Goal: Information Seeking & Learning: Learn about a topic

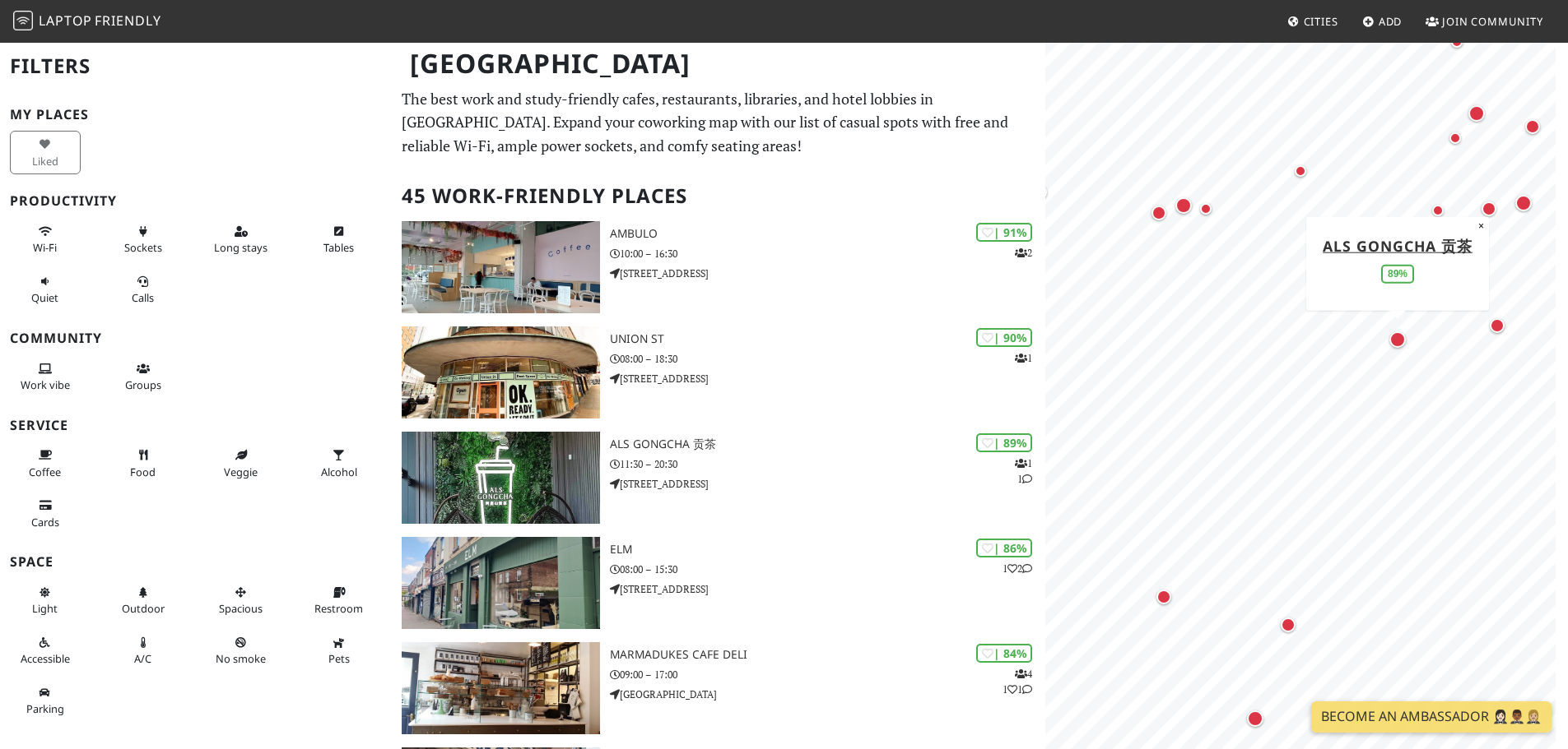
click at [1400, 343] on div "Map marker" at bounding box center [1397, 339] width 16 height 16
click at [1405, 251] on div "Map marker" at bounding box center [1404, 248] width 16 height 16
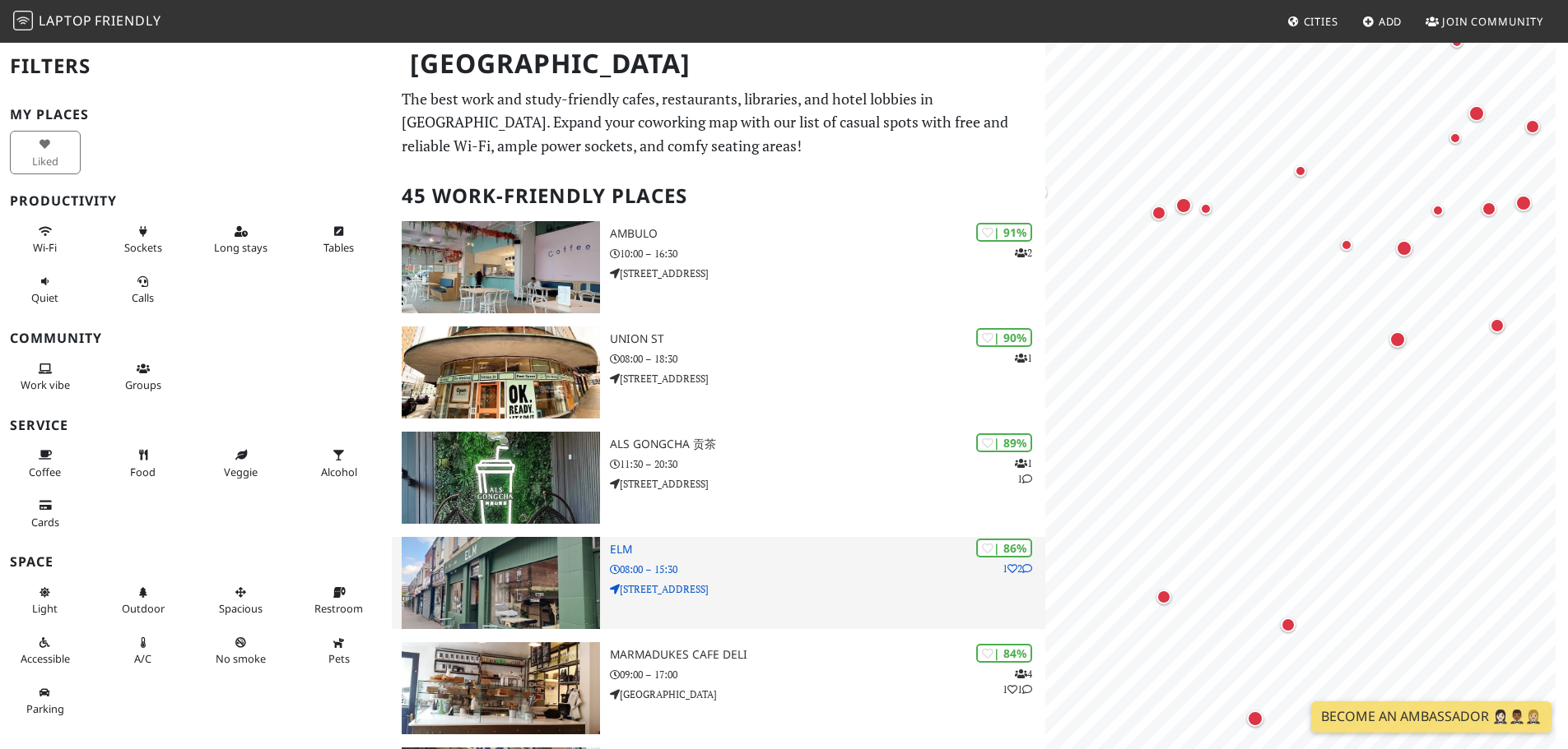
scroll to position [329, 0]
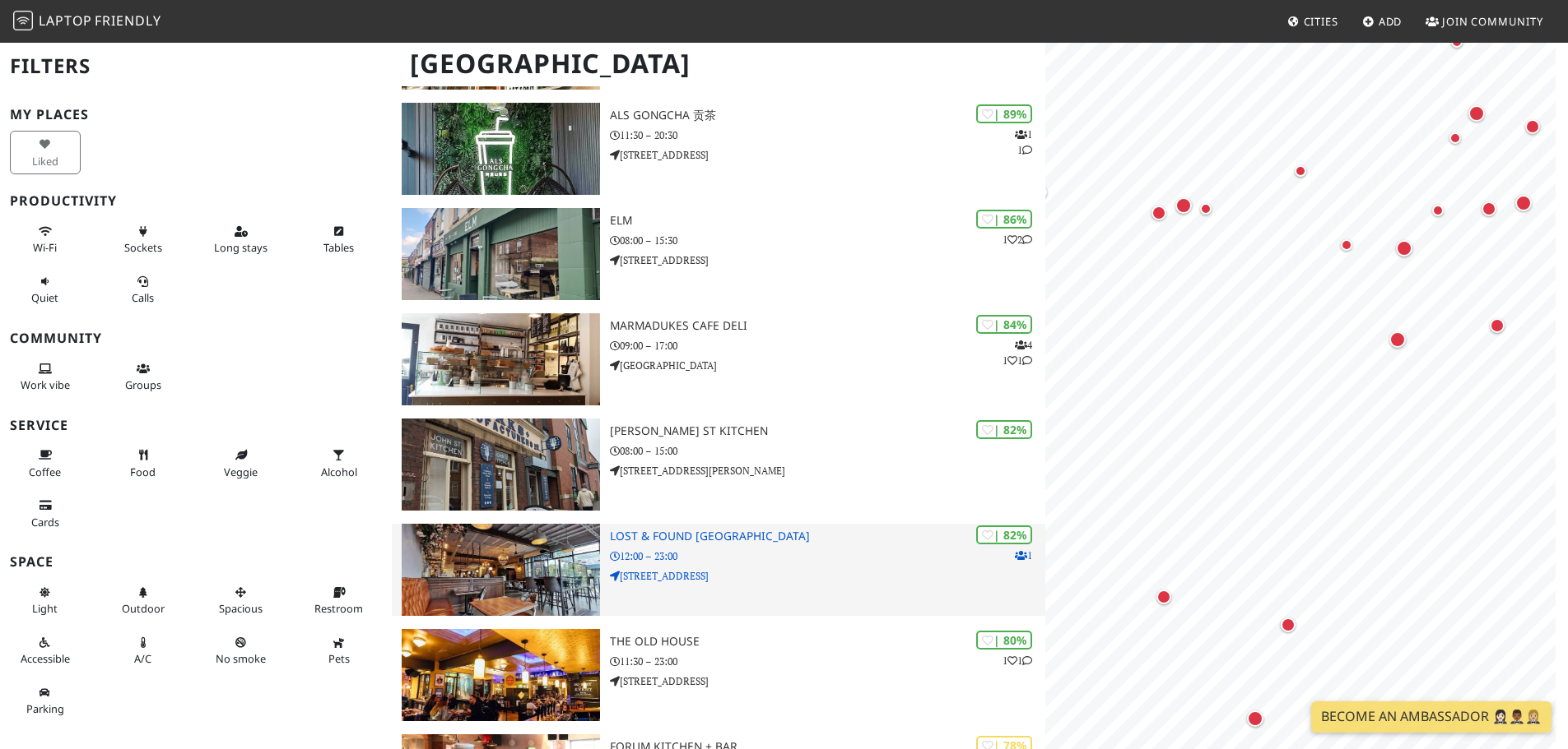
click at [720, 563] on p "12:00 – 23:00" at bounding box center [828, 556] width 435 height 16
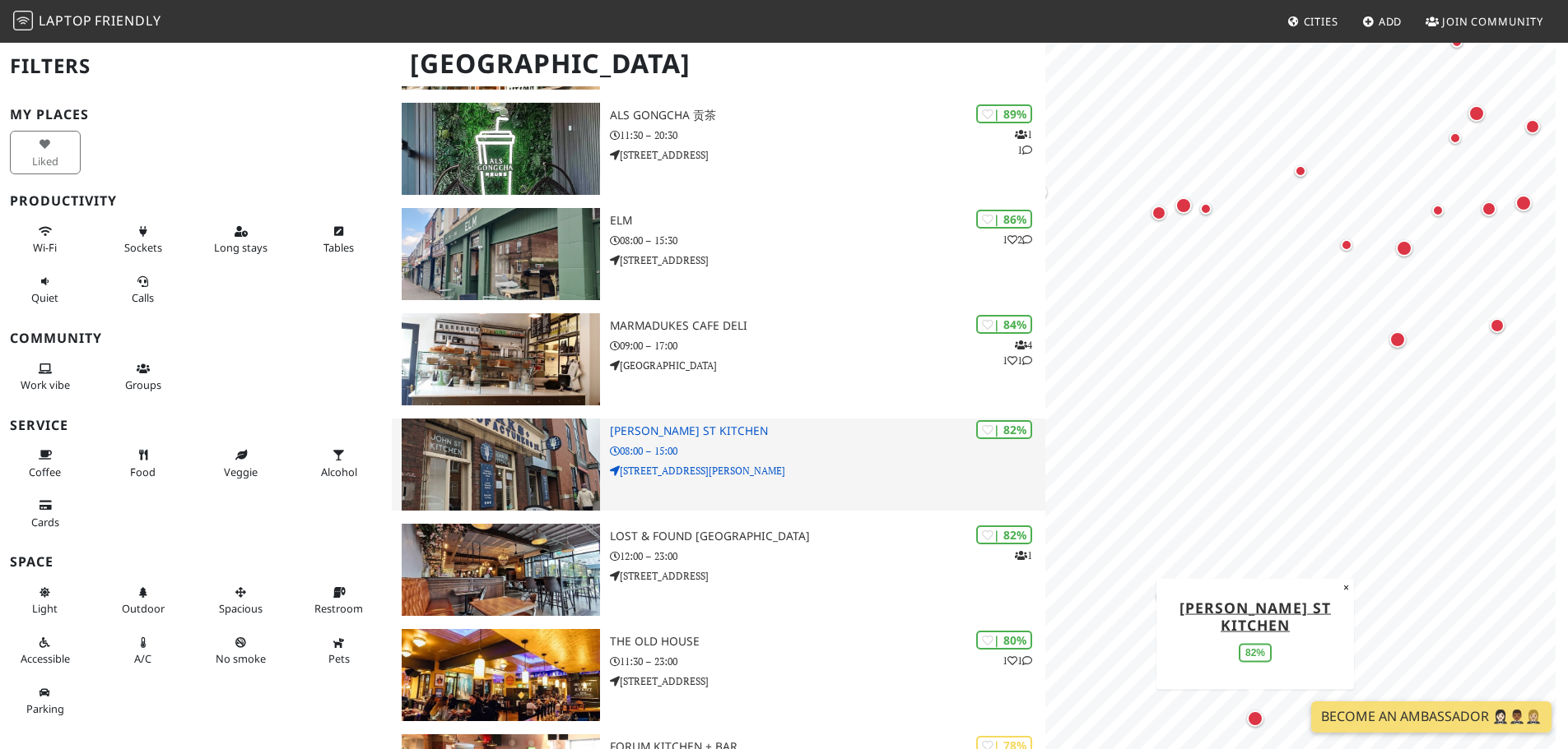
click at [559, 449] on img at bounding box center [500, 465] width 199 height 92
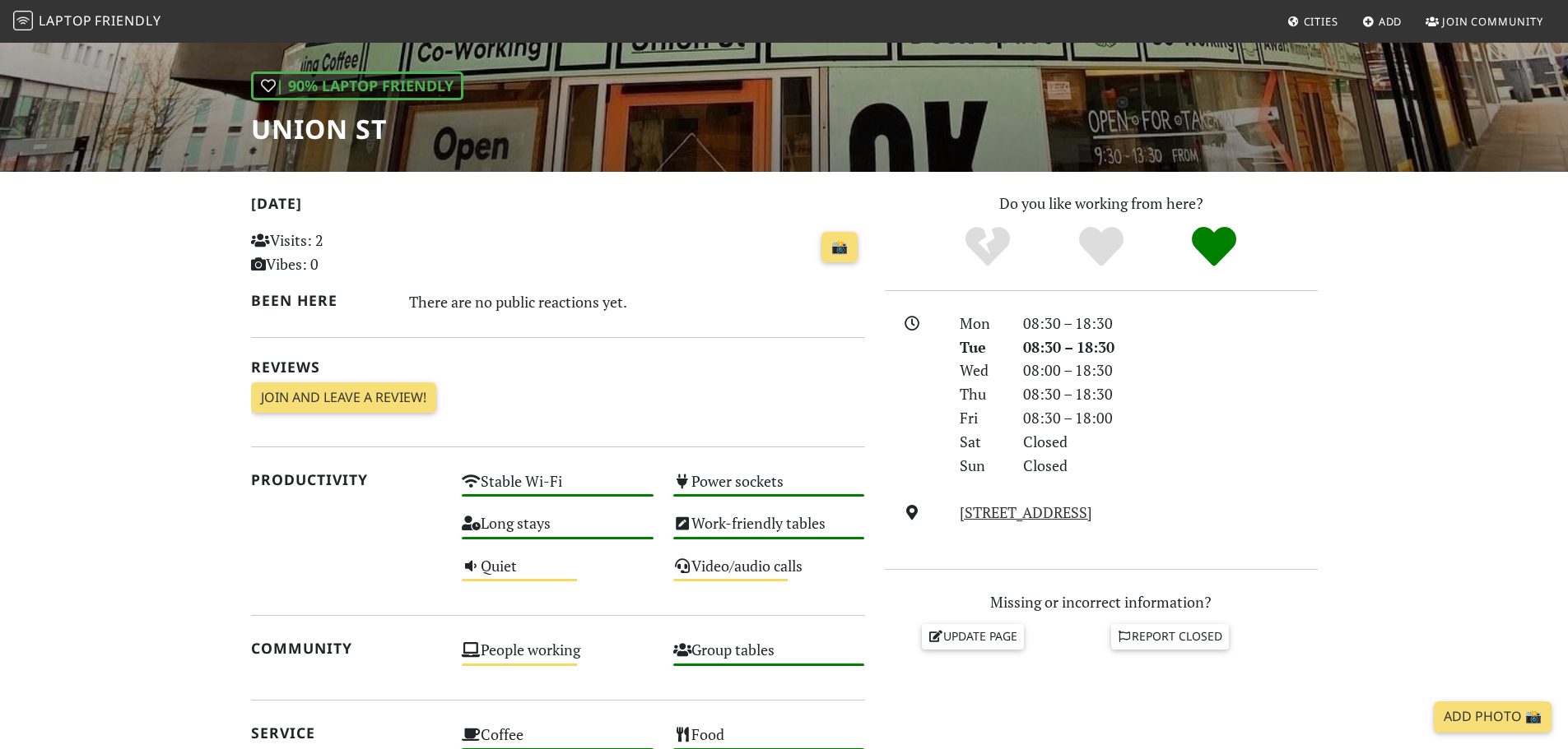
scroll to position [147, 0]
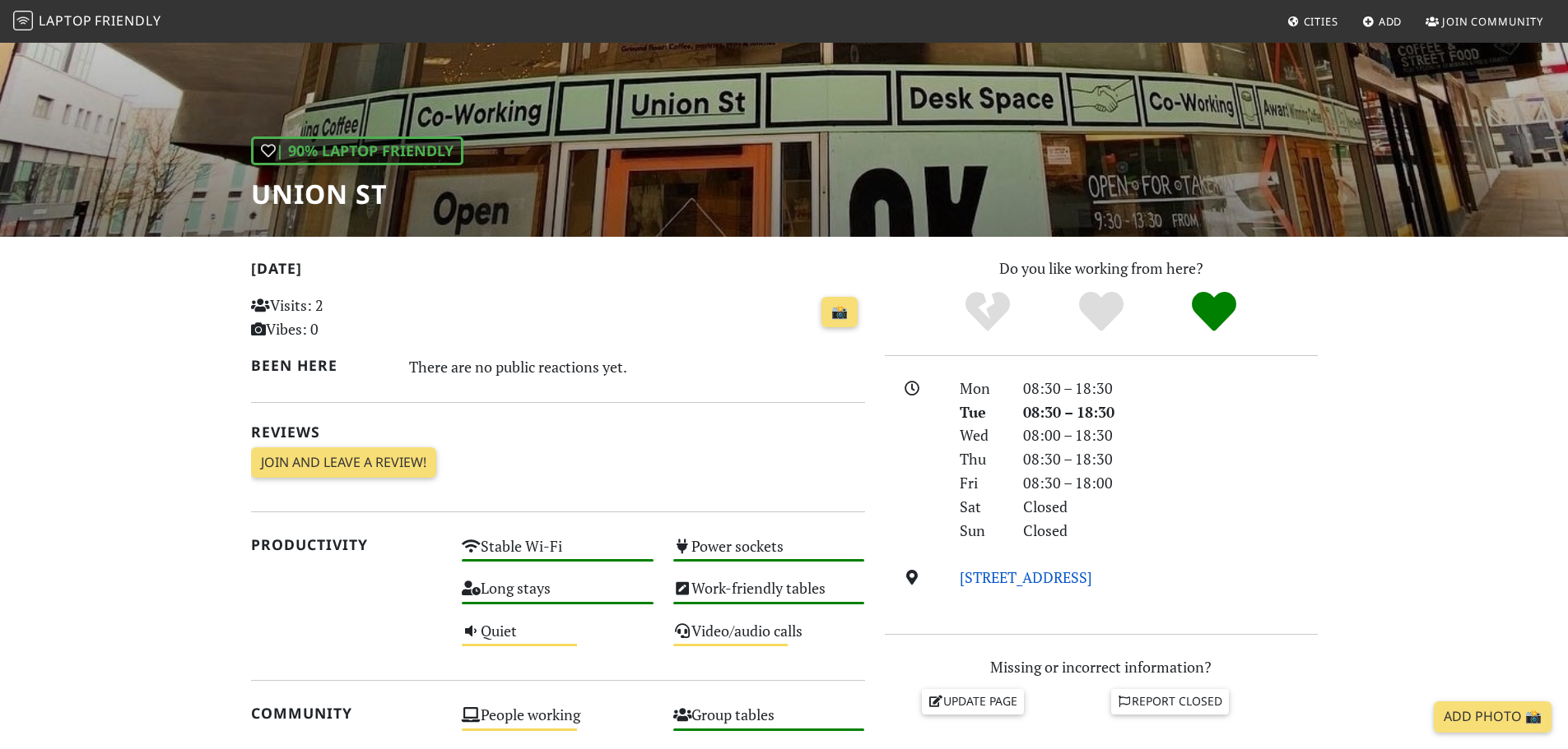
drag, startPoint x: 1206, startPoint y: 579, endPoint x: 960, endPoint y: 585, distance: 246.1
click at [960, 585] on div "18-20 Union Street, S1 2JP, Sheffield" at bounding box center [1138, 578] width 377 height 24
copy link "18-20 Union Street, S1 2JP, Sheffield"
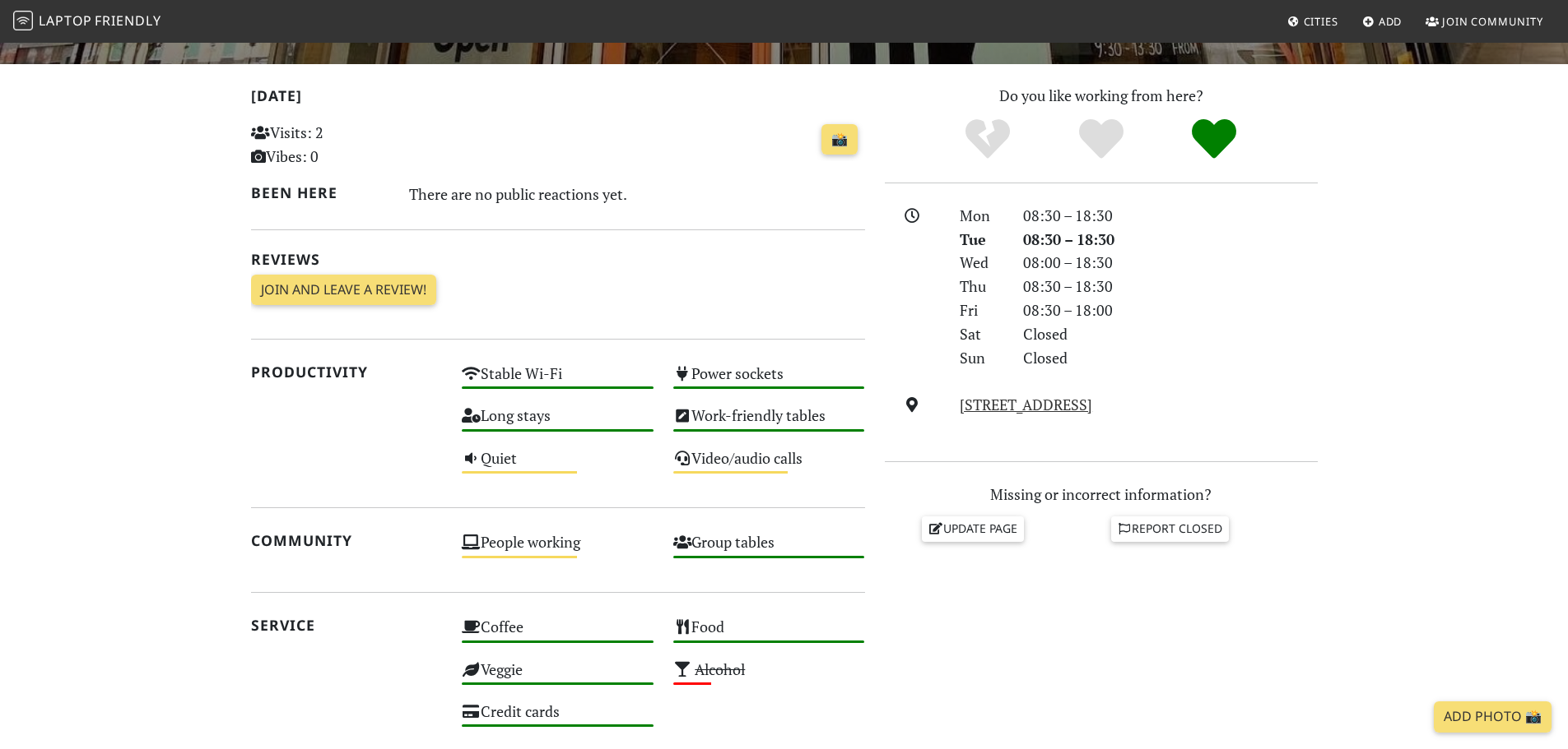
scroll to position [228, 0]
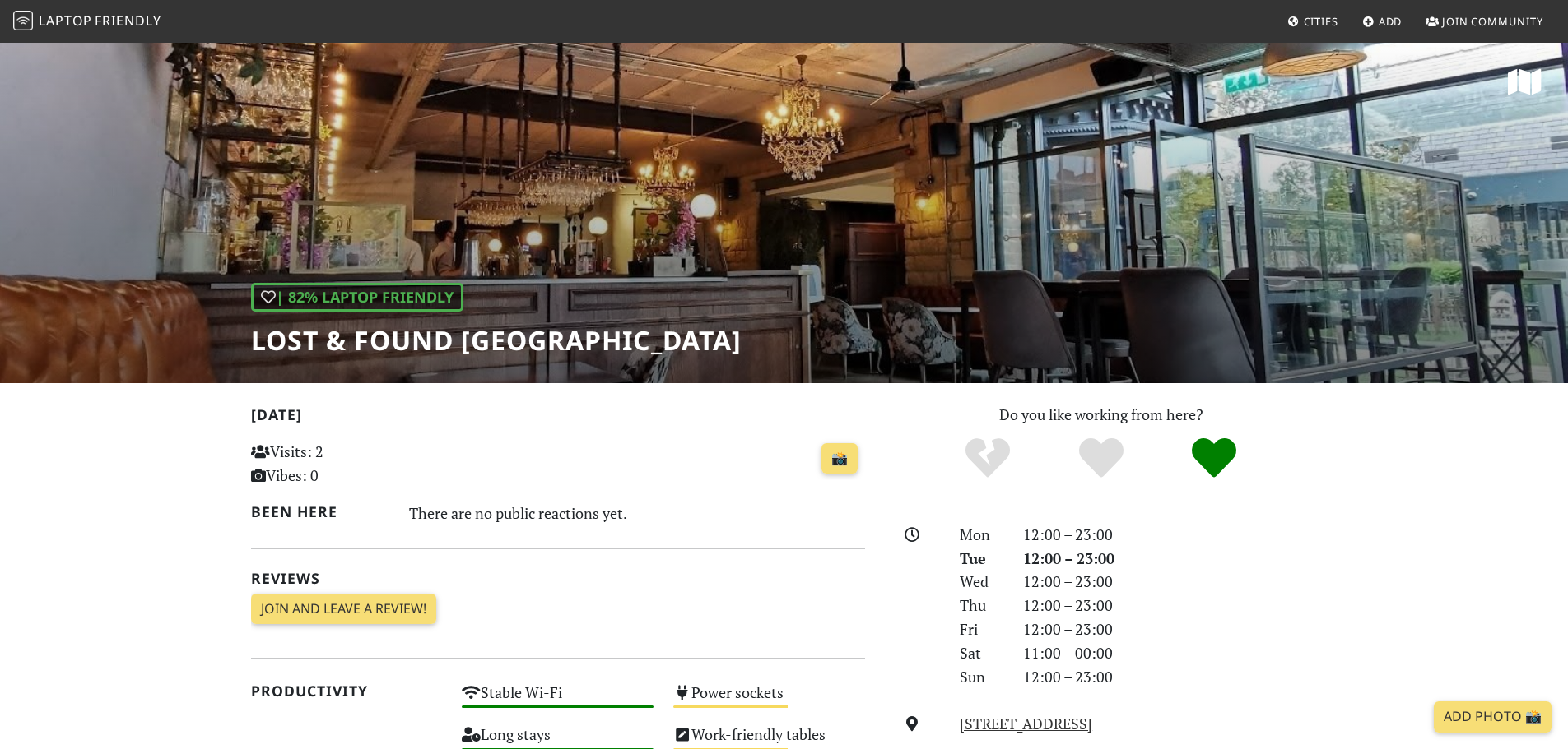
drag, startPoint x: 1241, startPoint y: 711, endPoint x: 1218, endPoint y: 715, distance: 23.3
click at [1218, 715] on div "Mon 12:00 – 23:00 Tue 12:00 – 23:00 Wed 12:00 – 23:00 Thu 12:00 – 23:00 Fri 12:…" at bounding box center [1101, 641] width 433 height 236
copy div "516 Ecclesall Road, S11 8PY, Sheffield"
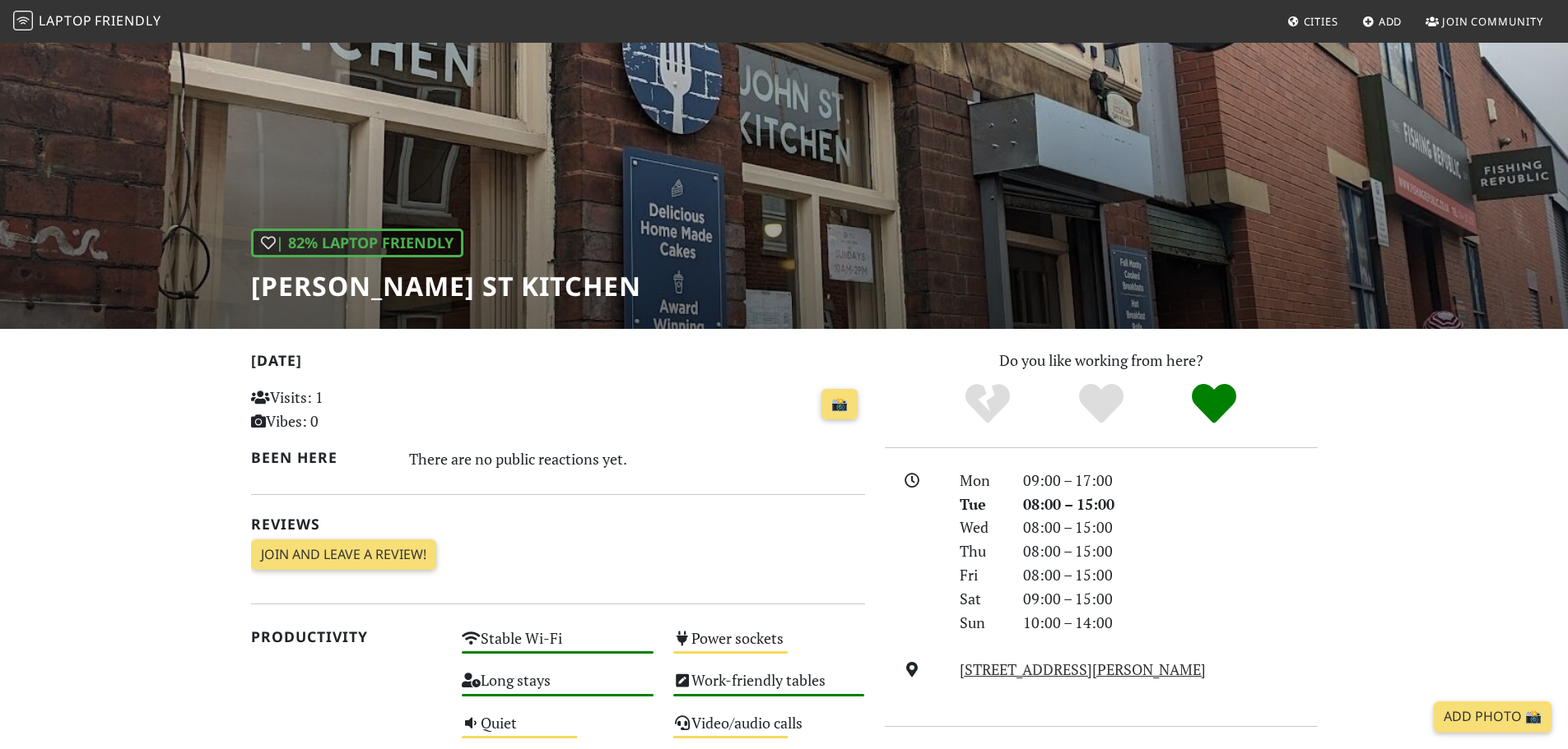
scroll to position [82, 0]
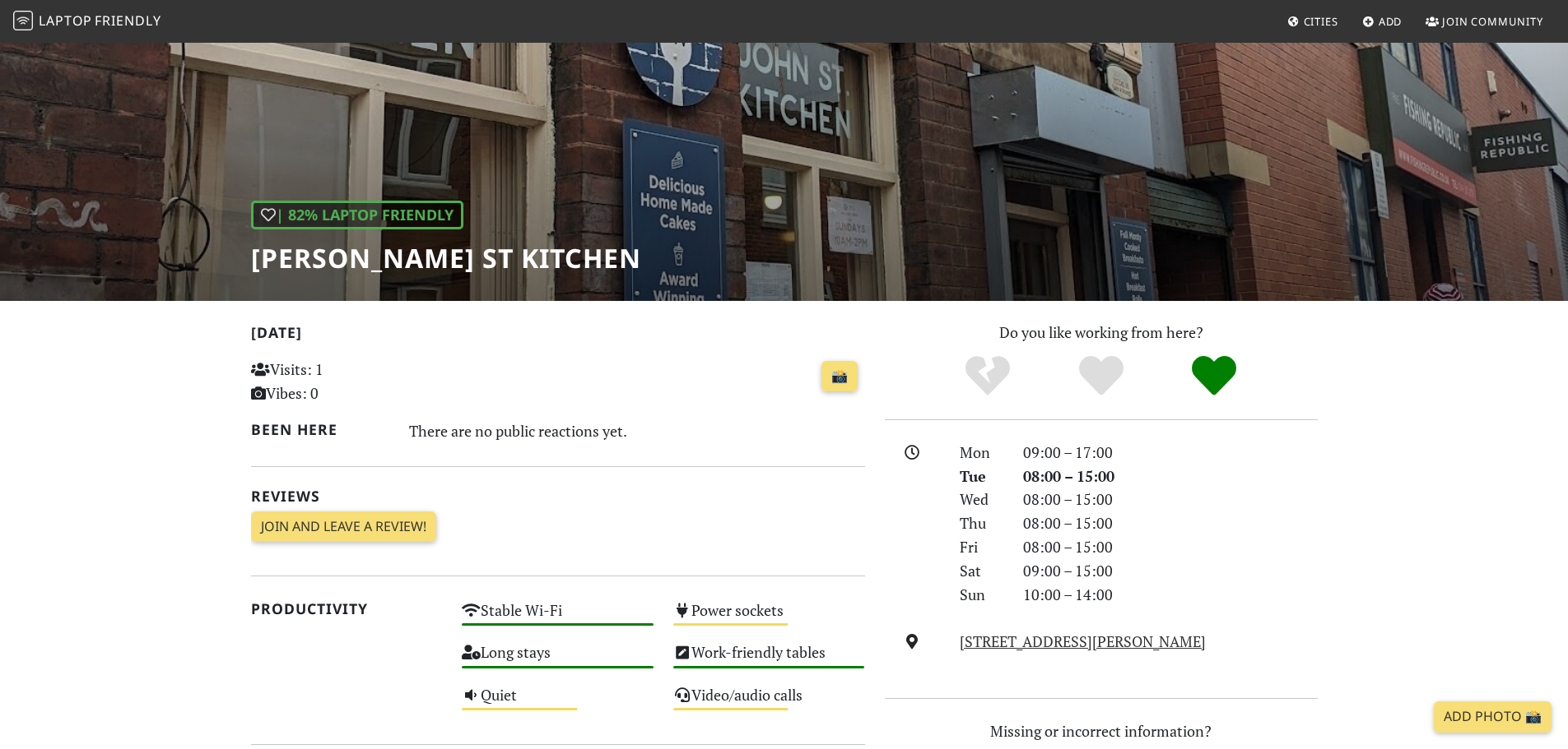
drag, startPoint x: 1193, startPoint y: 640, endPoint x: 952, endPoint y: 650, distance: 241.2
click at [952, 650] on div "68 John Street, S2 4QU, Sheffield" at bounding box center [1138, 642] width 377 height 24
copy link "68 John Street, S2 4QU, Sheffield"
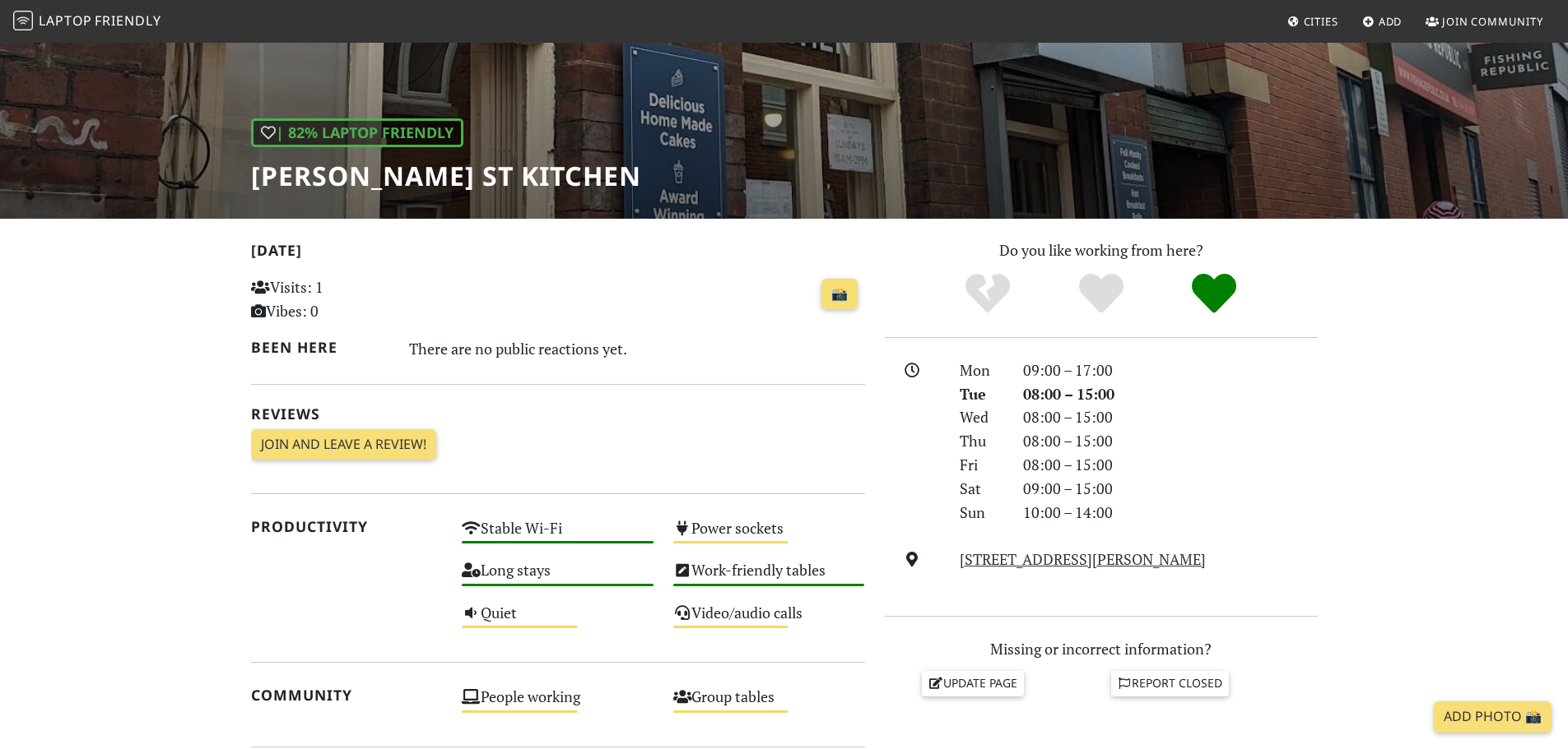
scroll to position [576, 0]
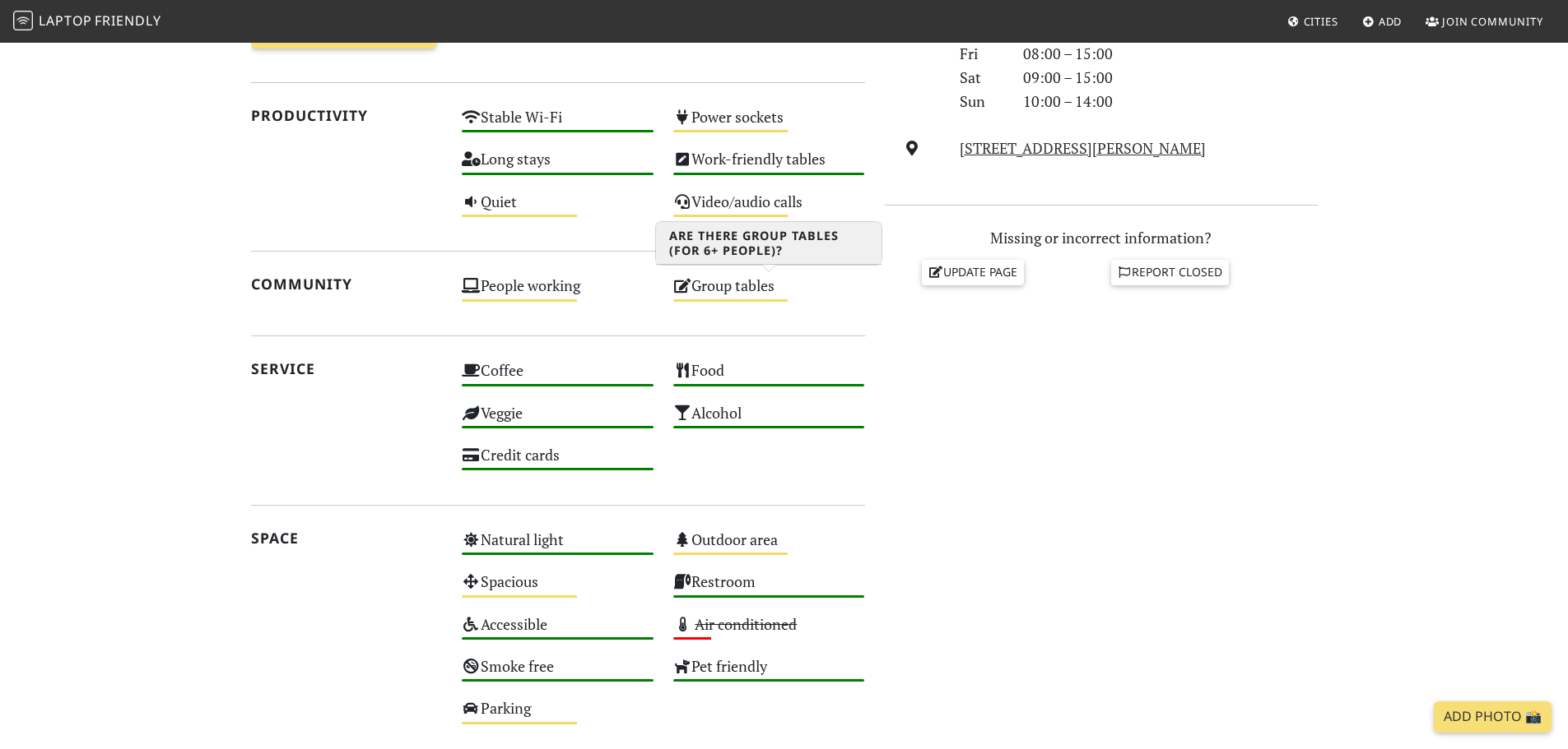
click at [760, 297] on div "Group tables Medium" at bounding box center [769, 293] width 212 height 42
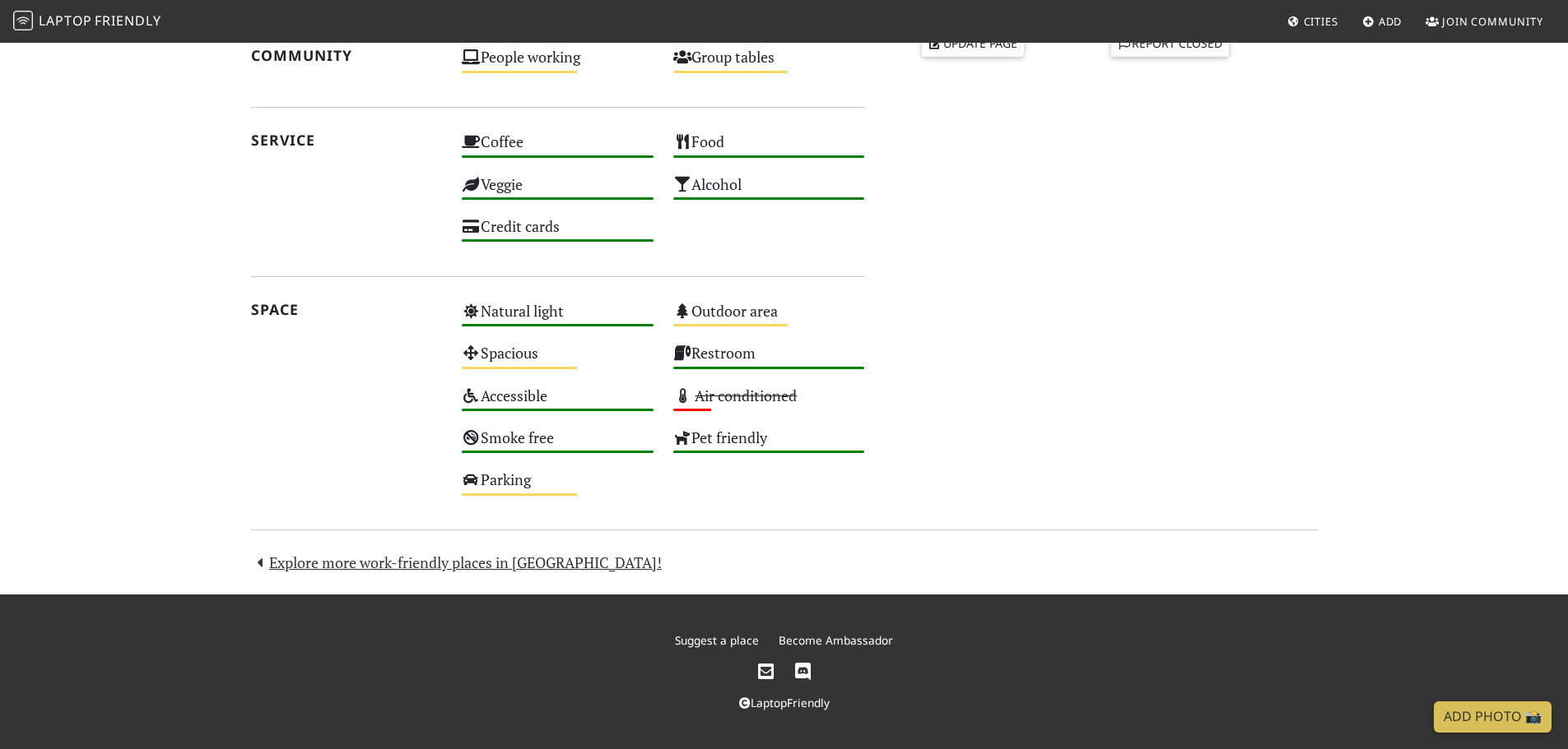
scroll to position [228, 0]
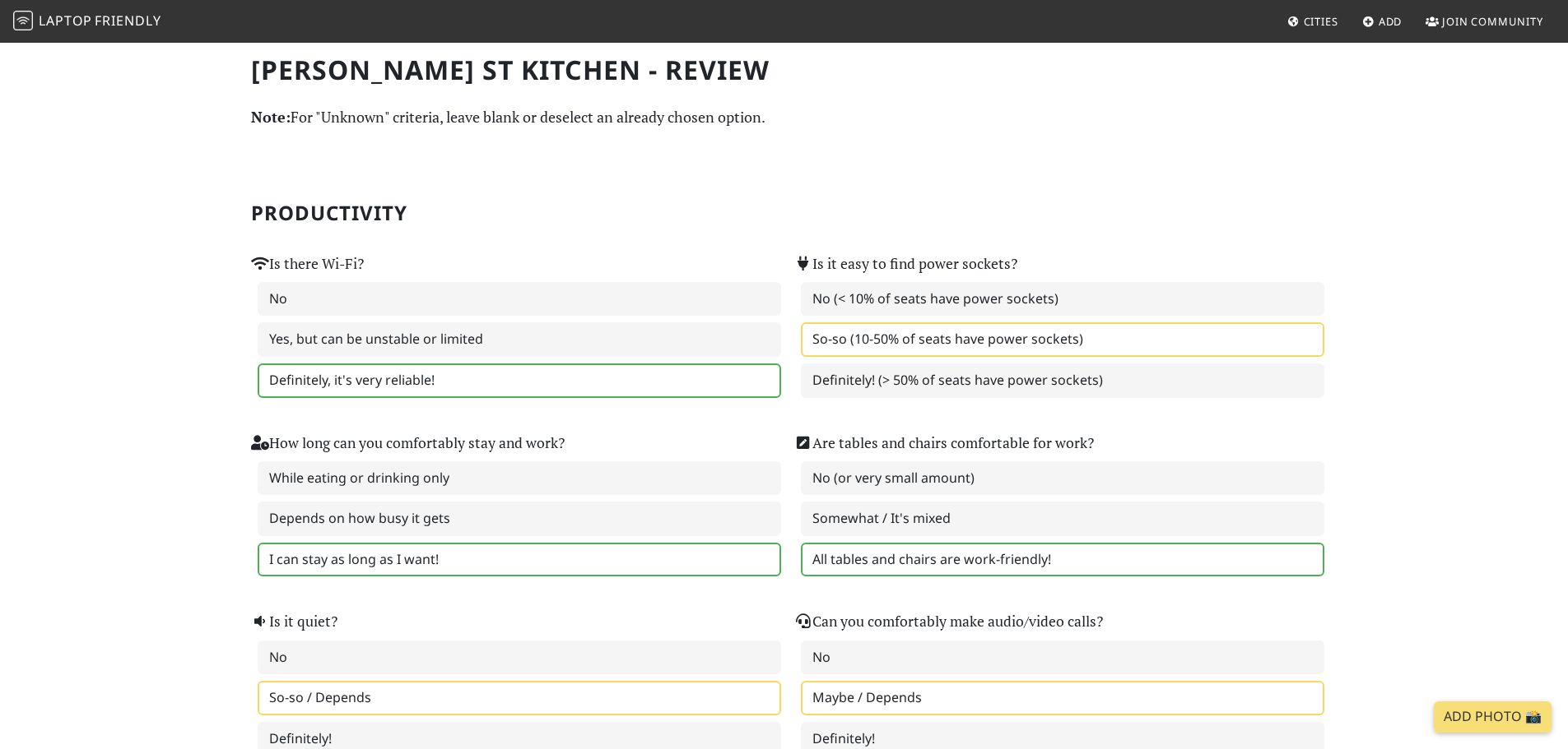
click at [956, 190] on section "Productivity Is there Wi-Fi? No Yes, but can be unstable or limited Definitely,…" at bounding box center [784, 453] width 1067 height 621
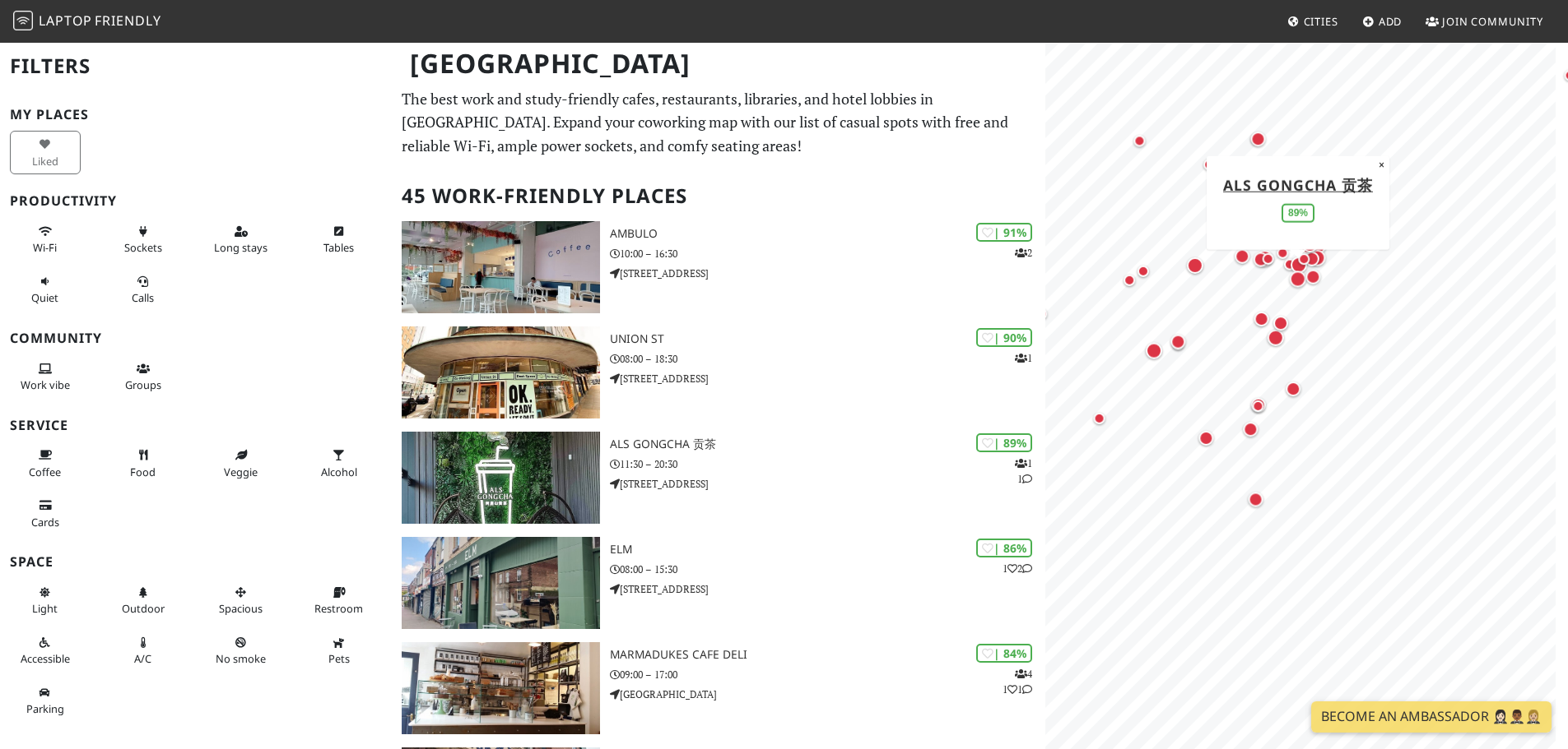
click at [1567, 611] on html "Laptop Friendly Cities Add Join Community Sheffield Filters My Places Liked Pro…" at bounding box center [784, 374] width 1568 height 749
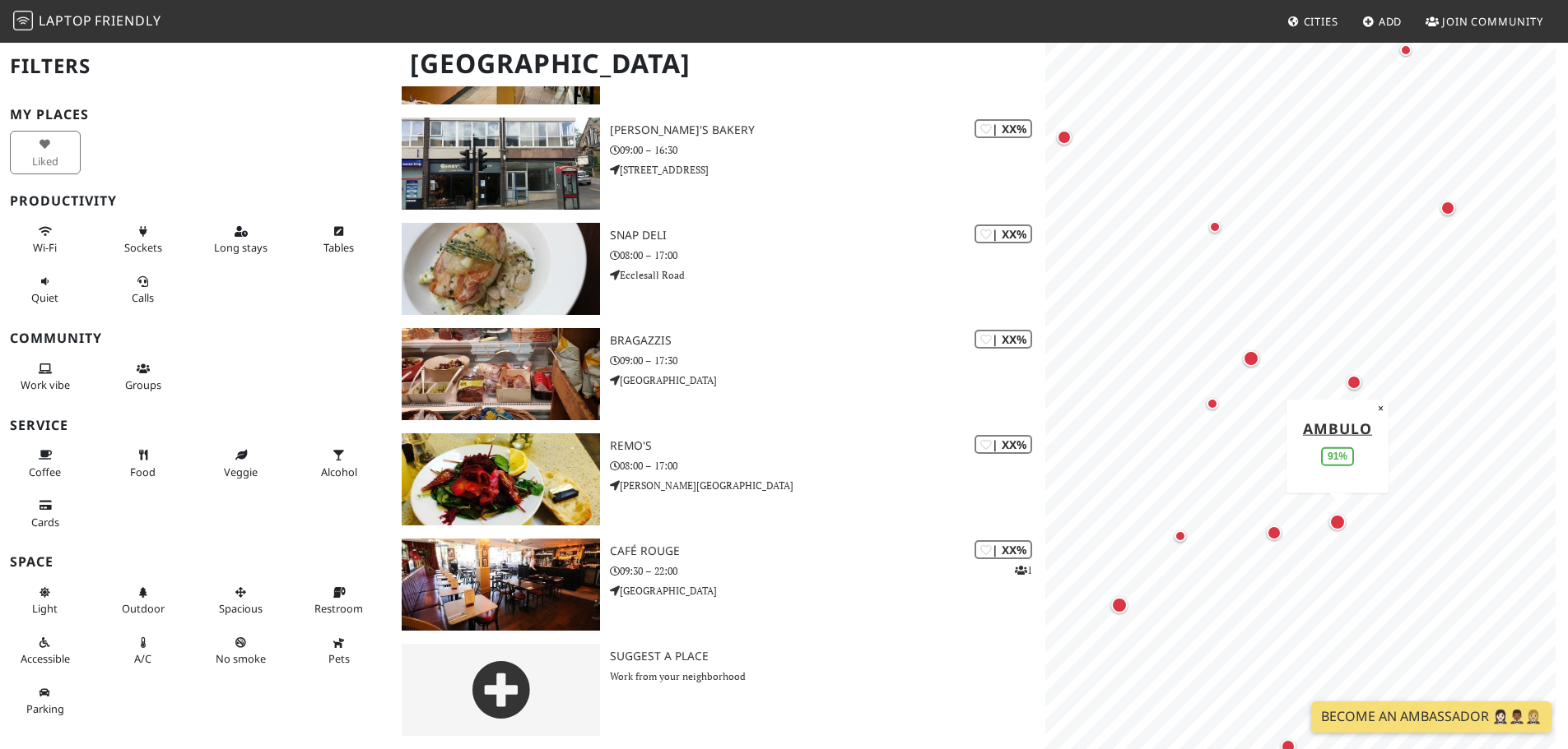
click at [1340, 530] on div "Map marker" at bounding box center [1337, 522] width 16 height 16
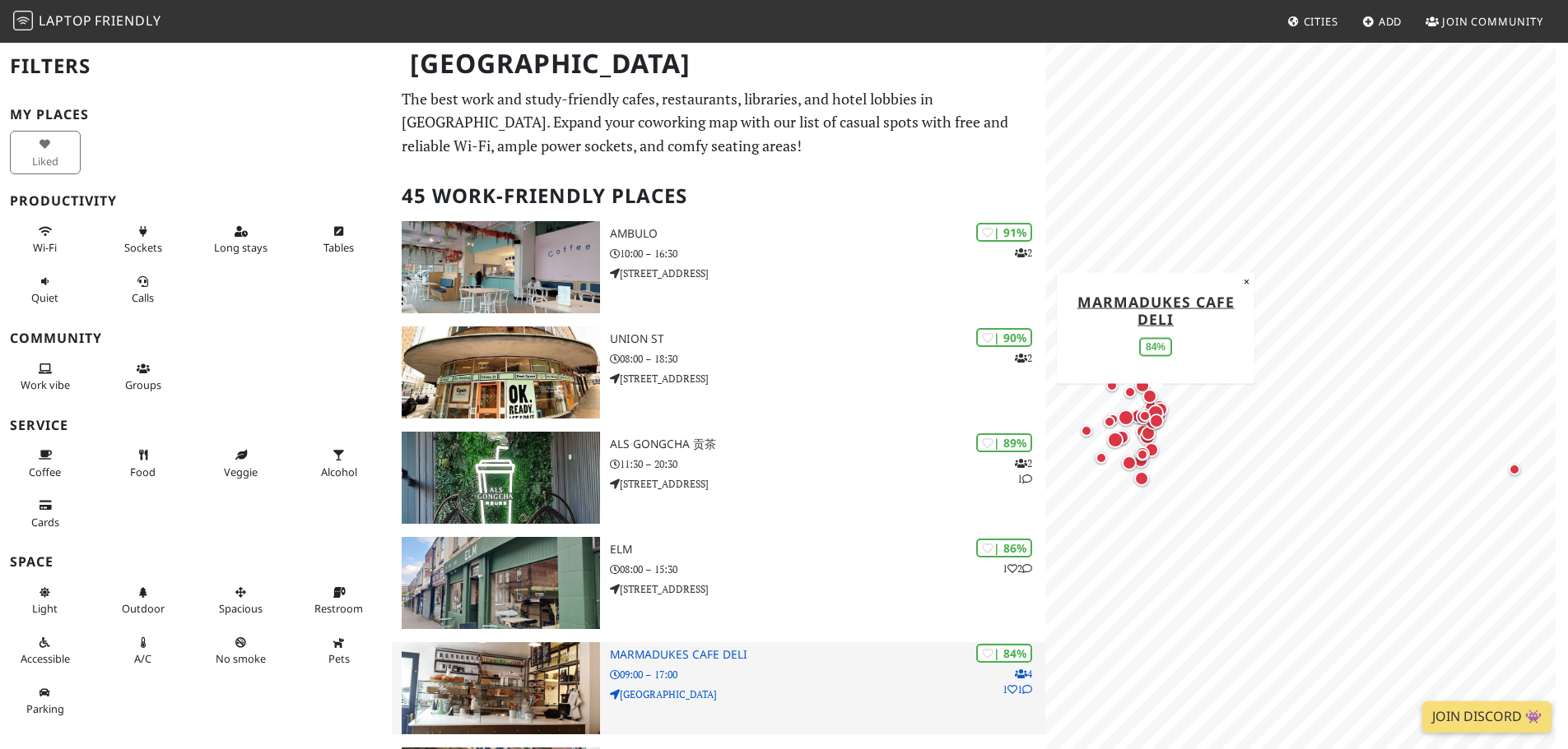
click at [668, 659] on h3 "Marmadukes Cafe Deli" at bounding box center [828, 655] width 435 height 14
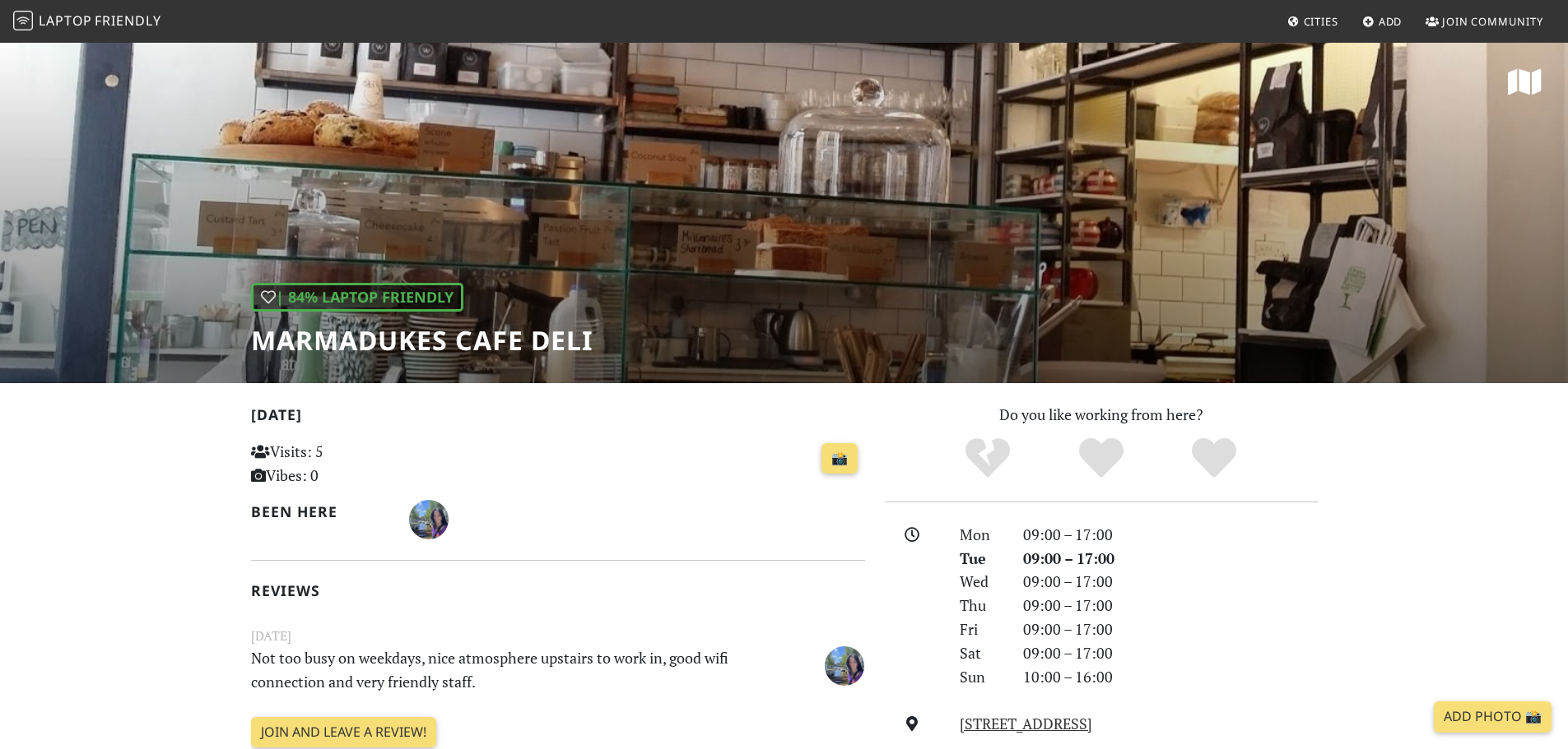
click at [469, 341] on h1 "Marmadukes Cafe Deli" at bounding box center [421, 340] width 341 height 31
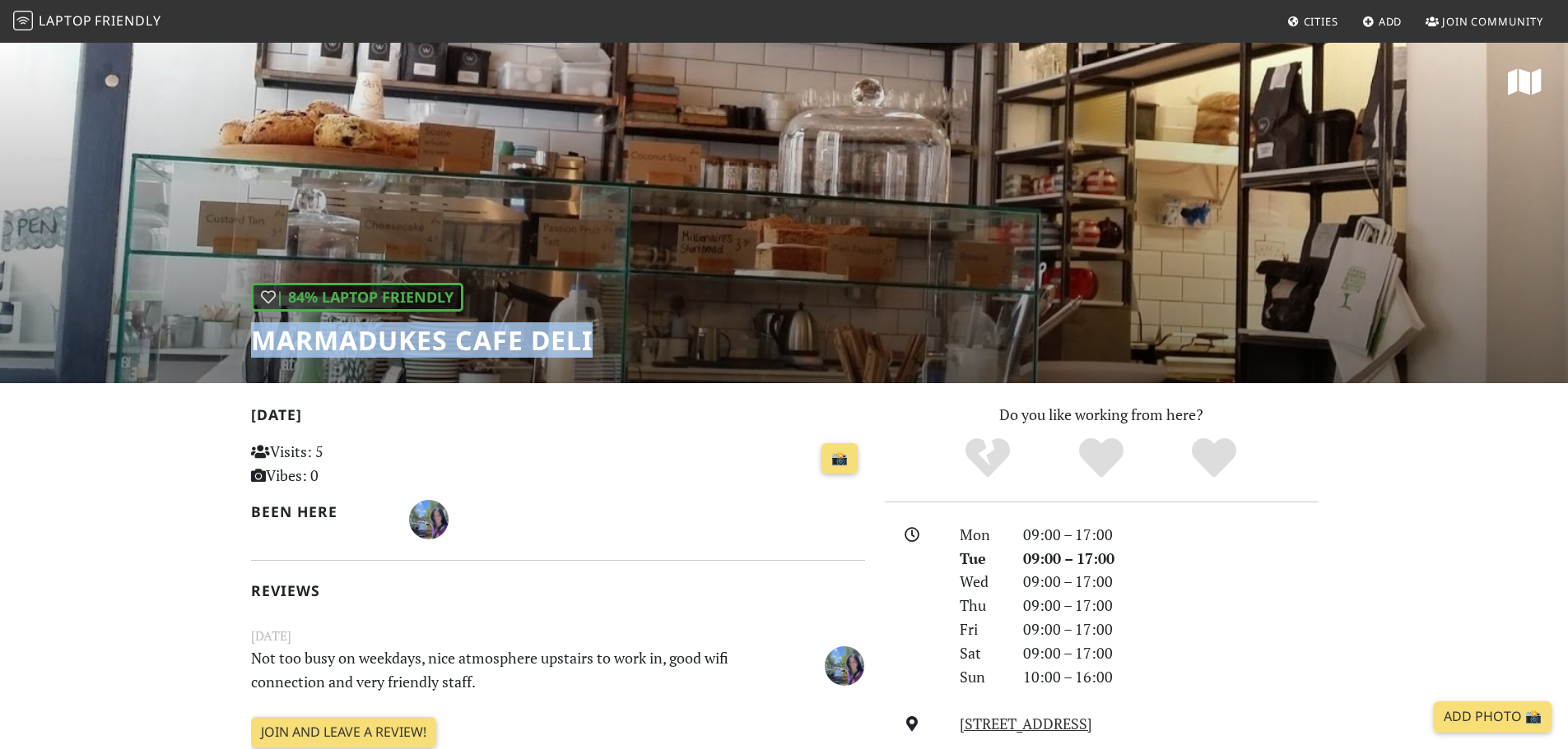
click at [471, 340] on h1 "Marmadukes Cafe Deli" at bounding box center [421, 340] width 341 height 31
copy div "Marmadukes Cafe Deli"
